Goal: Transaction & Acquisition: Book appointment/travel/reservation

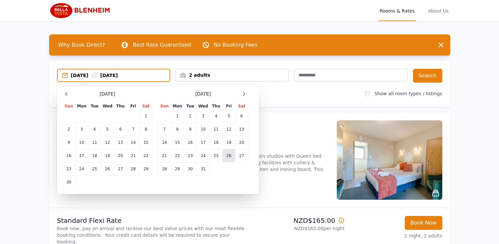
click at [230, 157] on td "26" at bounding box center [229, 155] width 13 height 13
click at [147, 72] on div "[DATE] --" at bounding box center [120, 75] width 99 height 7
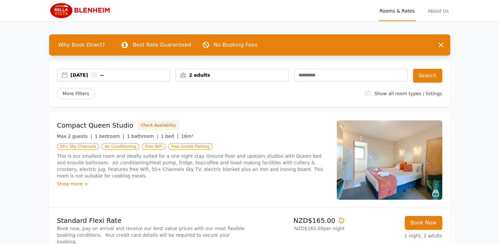
click at [147, 72] on div "[DATE] --" at bounding box center [121, 75] width 100 height 7
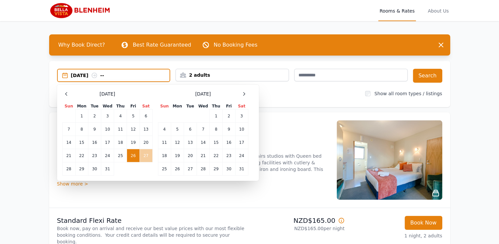
click at [146, 155] on td "27" at bounding box center [146, 155] width 13 height 13
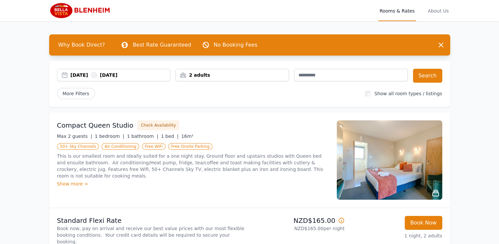
click at [224, 80] on div "2 adults" at bounding box center [233, 75] width 114 height 13
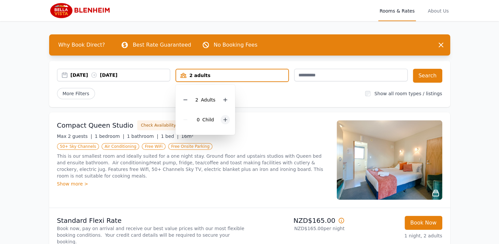
click at [224, 122] on div at bounding box center [225, 119] width 9 height 9
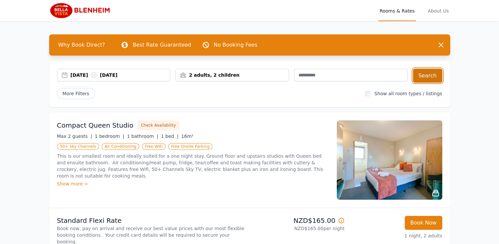
click at [436, 74] on button "Search" at bounding box center [427, 76] width 29 height 14
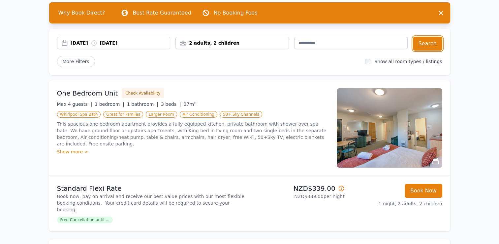
scroll to position [21, 0]
